Goal: Find specific page/section: Find specific page/section

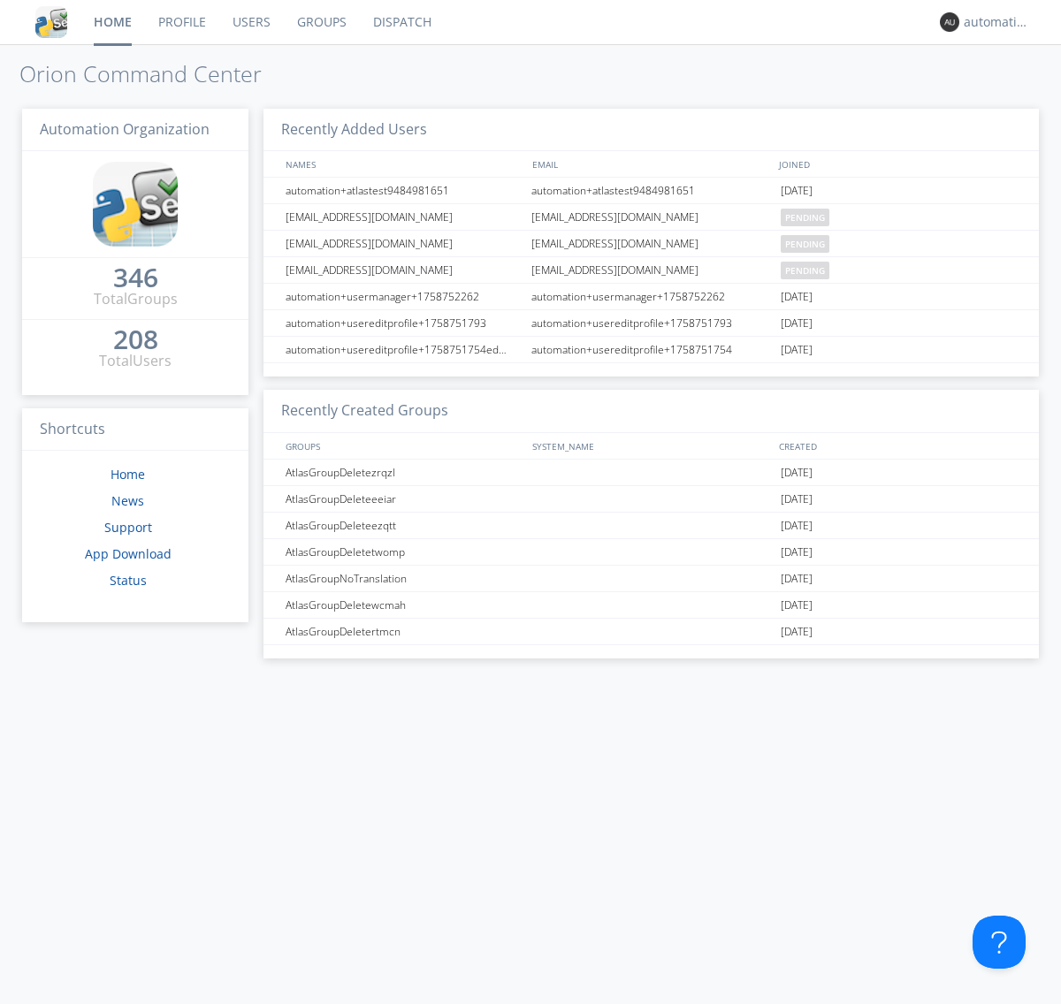
click at [400, 22] on link "Dispatch" at bounding box center [402, 22] width 85 height 44
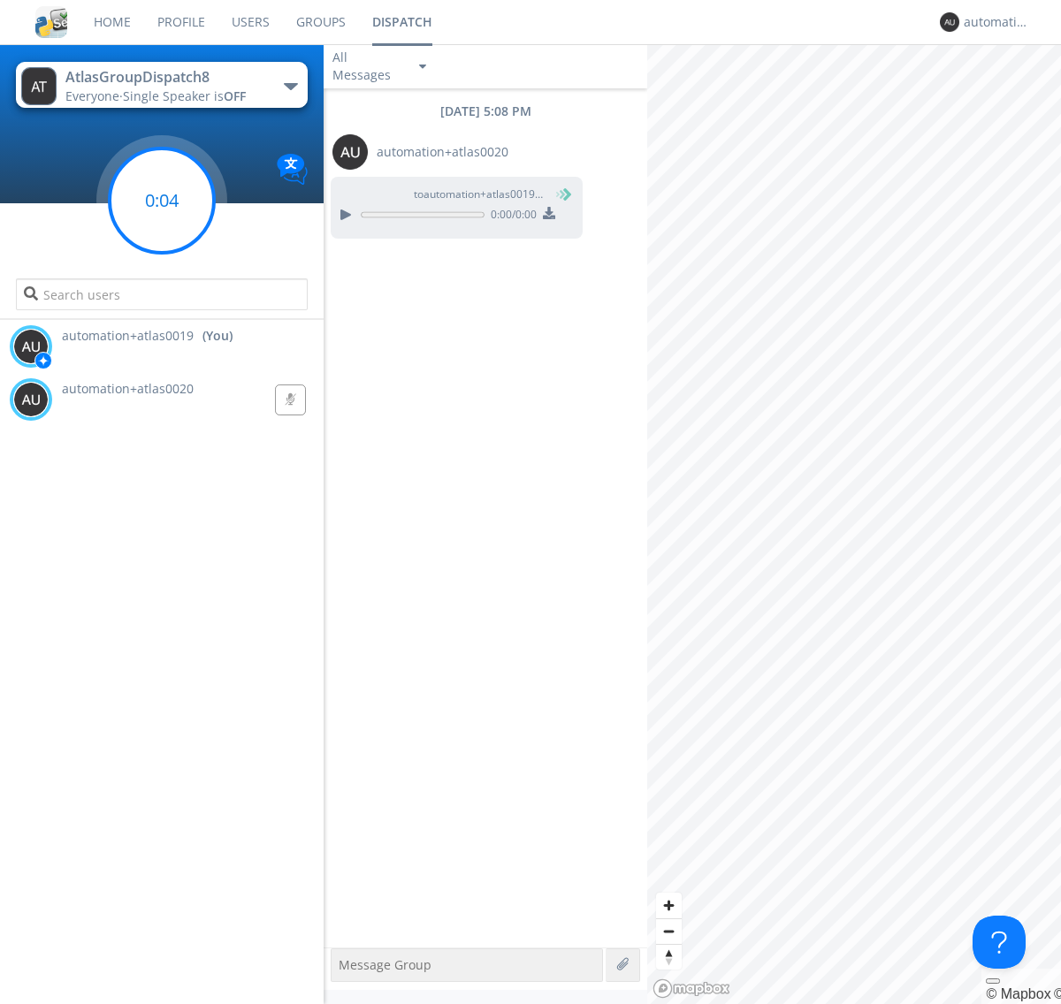
click at [162, 201] on g at bounding box center [162, 200] width 104 height 104
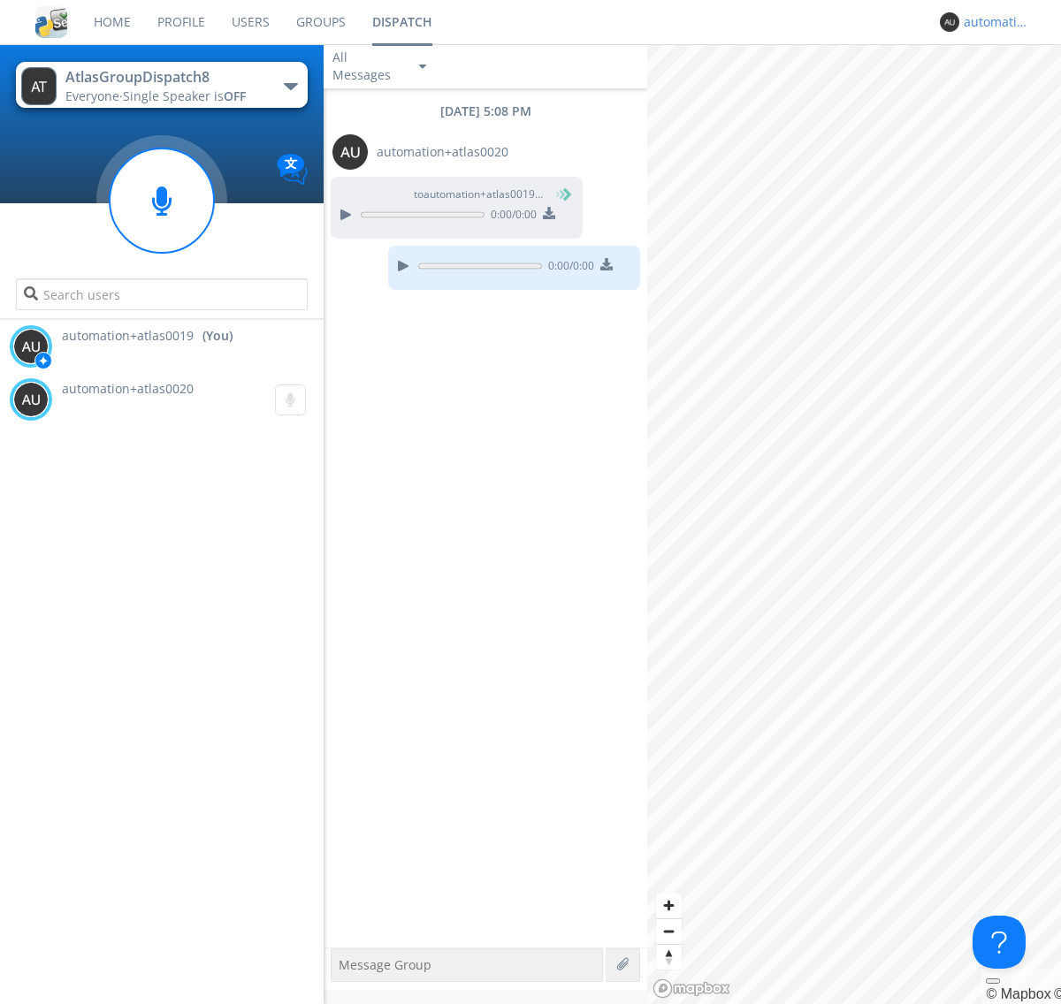
click at [992, 22] on div "automation+atlas0019" at bounding box center [996, 22] width 66 height 18
